Goal: Transaction & Acquisition: Obtain resource

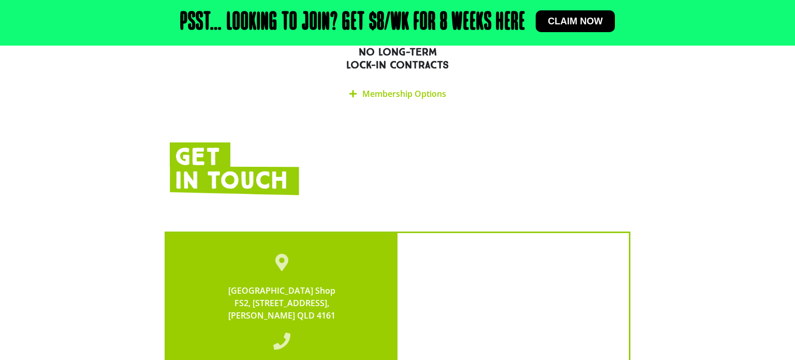
scroll to position [1468, 0]
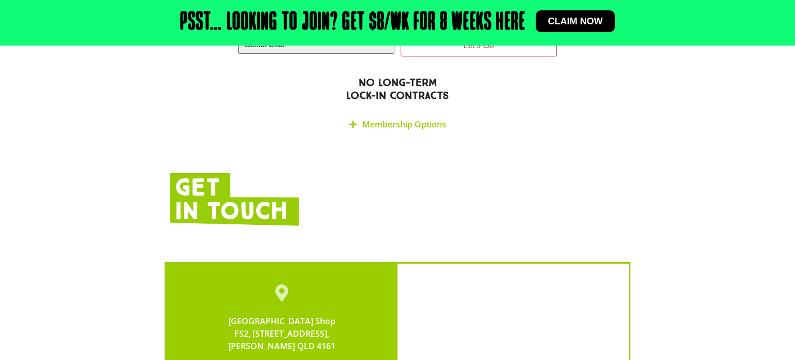
click at [373, 119] on link "Membership Options" at bounding box center [404, 124] width 84 height 11
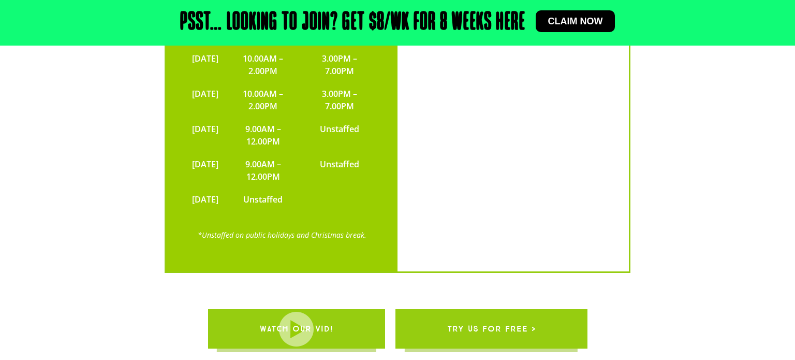
scroll to position [2322, 0]
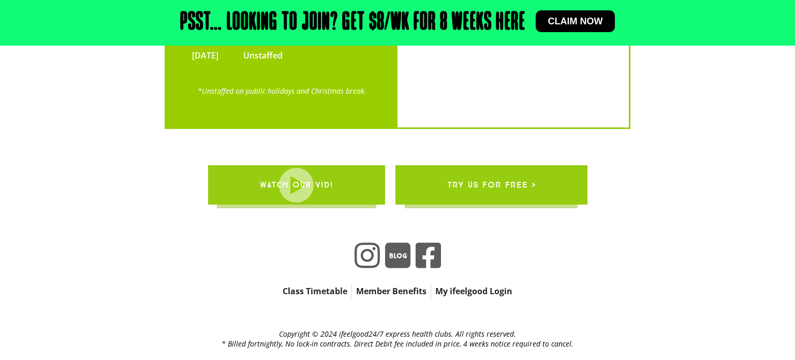
click at [443, 166] on link "try us for free >" at bounding box center [492, 184] width 192 height 39
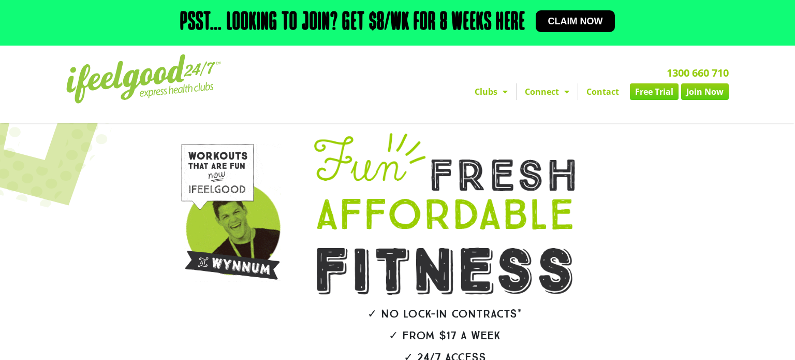
click at [664, 97] on link "Free Trial" at bounding box center [654, 91] width 49 height 17
